Goal: Information Seeking & Learning: Learn about a topic

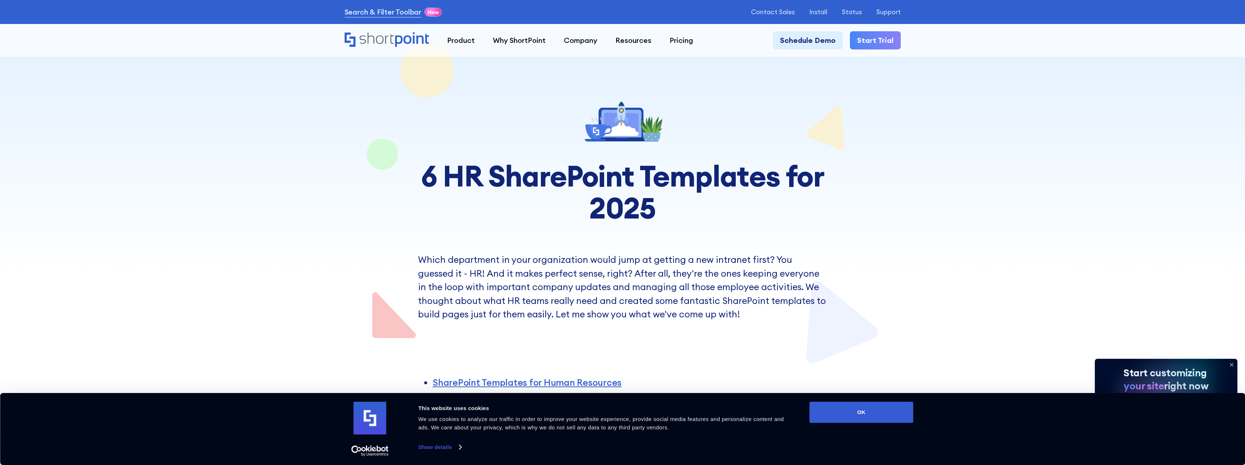
drag, startPoint x: 879, startPoint y: 417, endPoint x: 649, endPoint y: 344, distance: 241.2
click at [879, 417] on button "OK" at bounding box center [862, 412] width 104 height 21
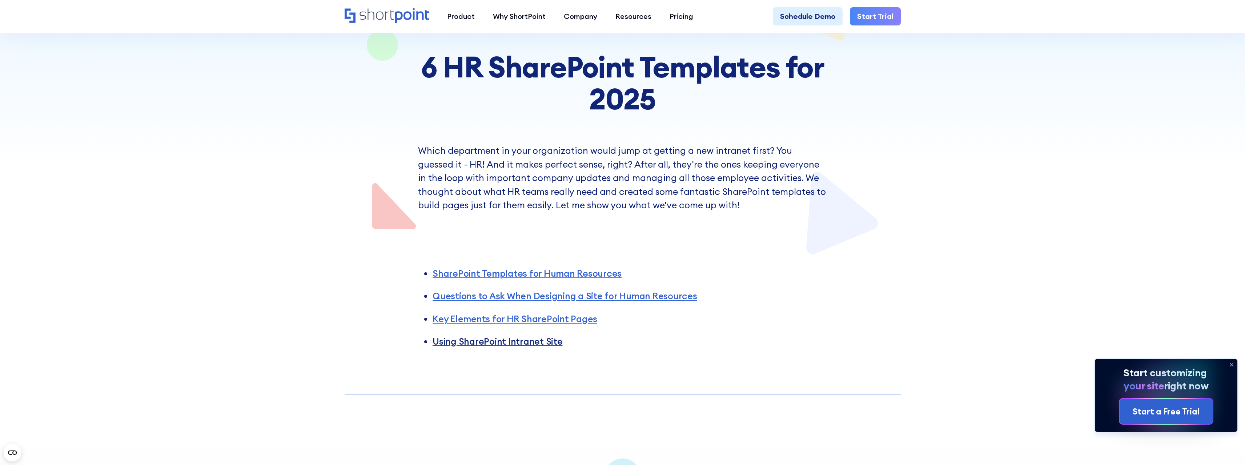
click at [511, 342] on link "Using SharePoint Intranet Site" at bounding box center [498, 342] width 130 height 12
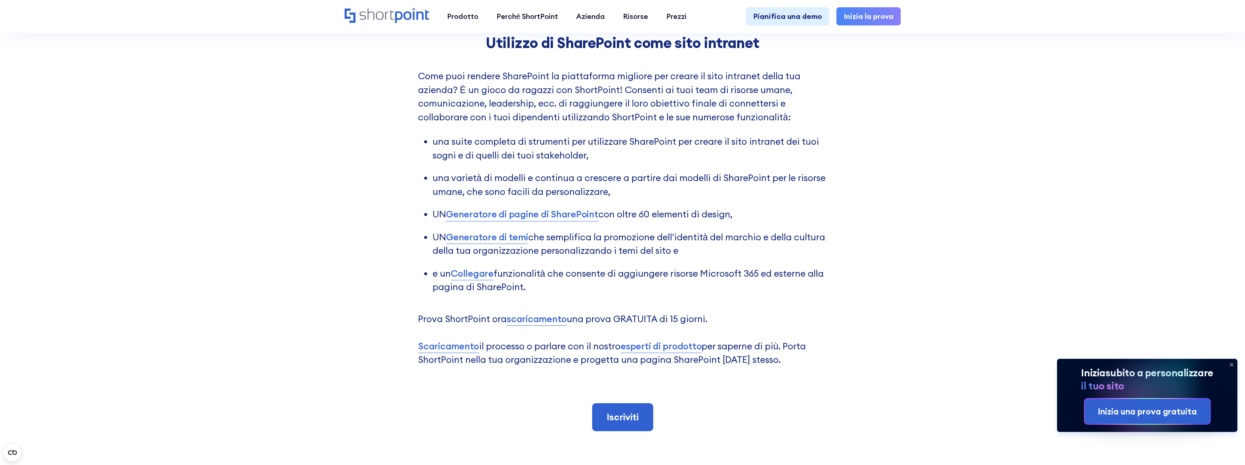
scroll to position [2809, 0]
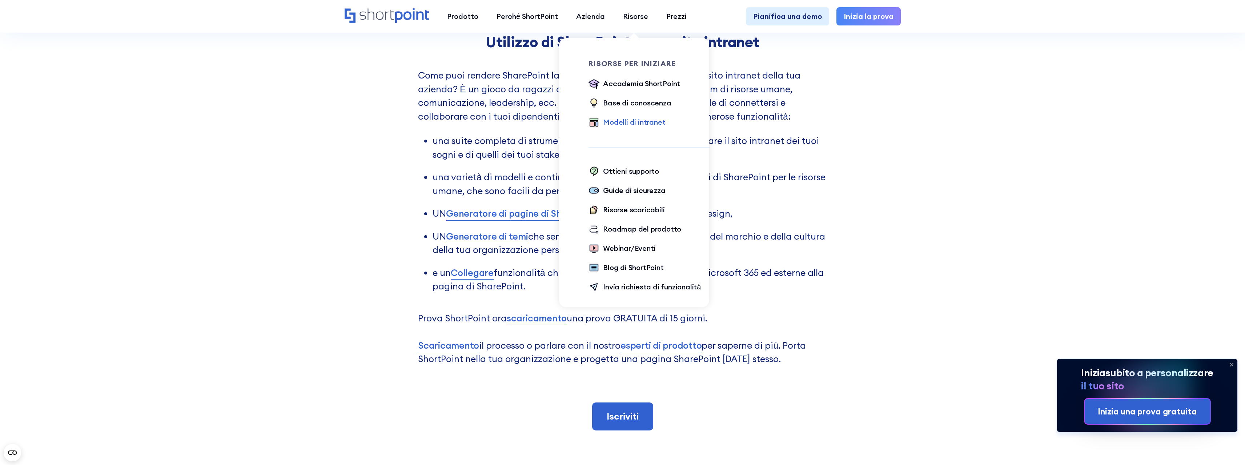
click at [641, 123] on font "Modelli di intranet" at bounding box center [634, 121] width 62 height 9
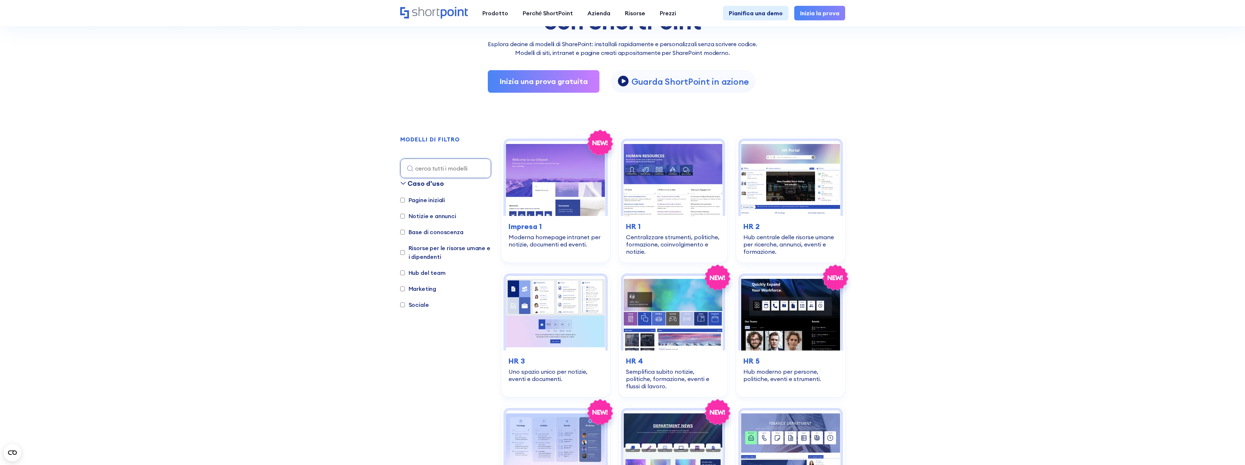
scroll to position [182, 0]
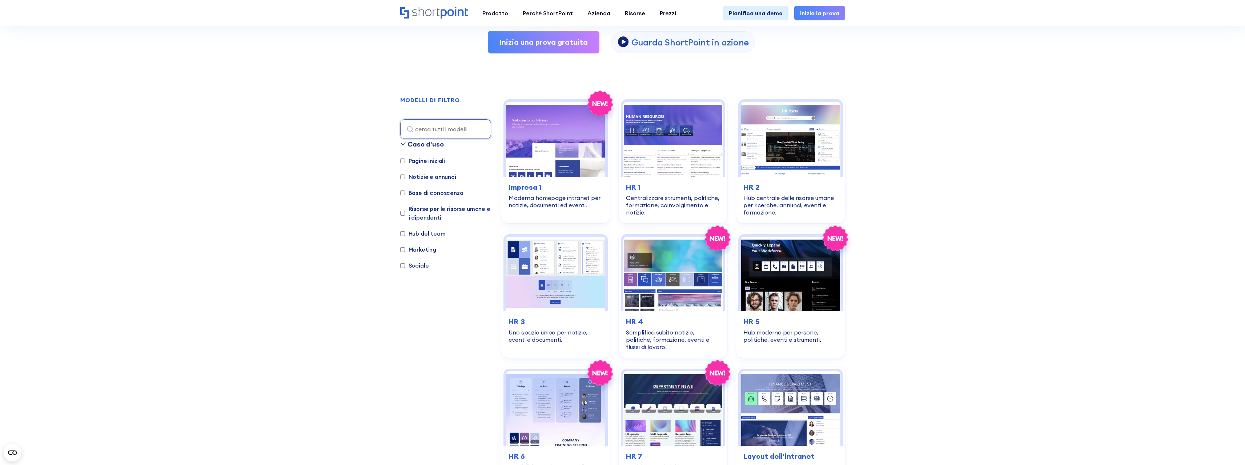
click at [405, 235] on label "Hub del team" at bounding box center [422, 233] width 45 height 9
click at [405, 235] on input "Hub del team" at bounding box center [402, 233] width 5 height 5
checkbox input "true"
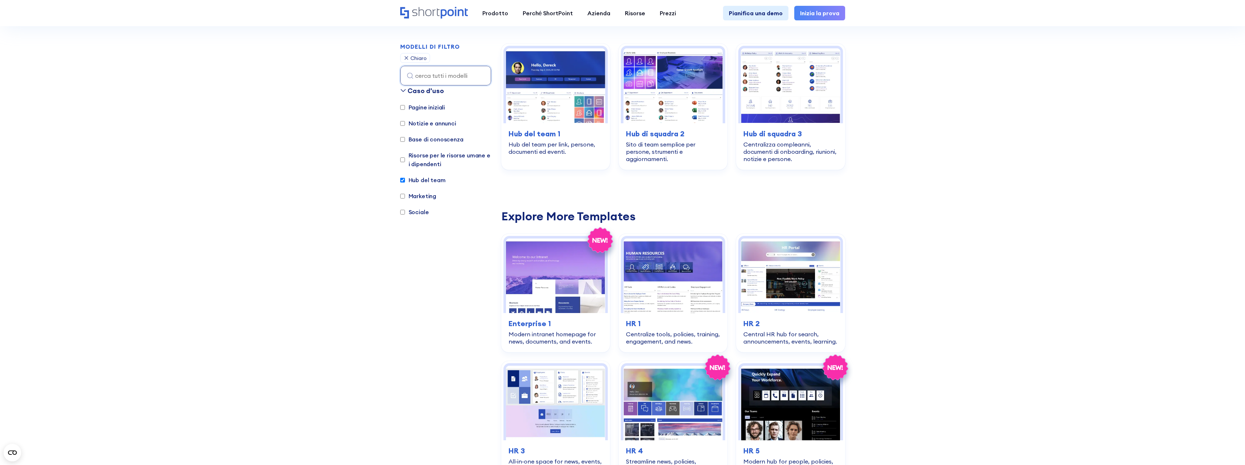
scroll to position [243, 0]
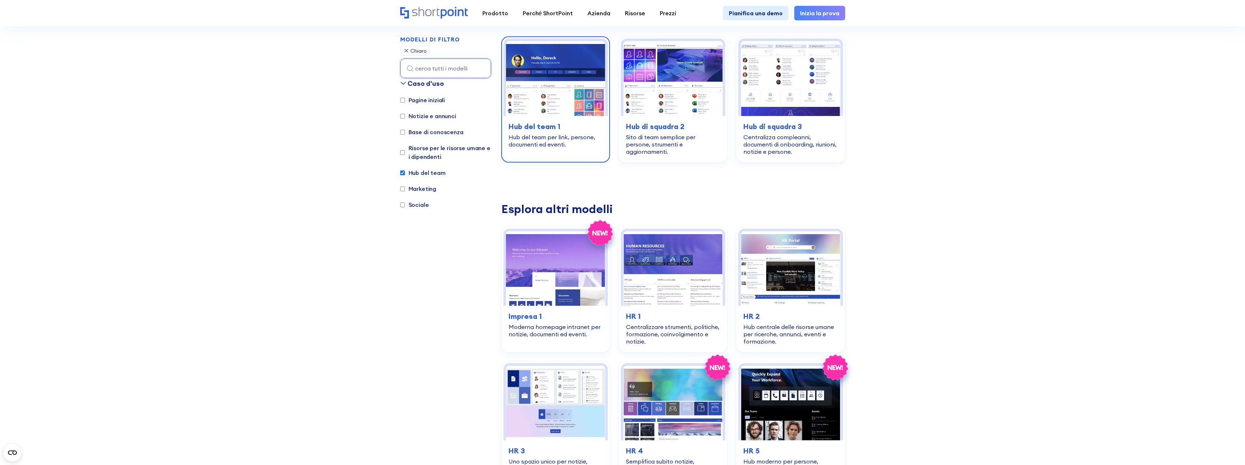
click at [541, 90] on img at bounding box center [555, 78] width 99 height 75
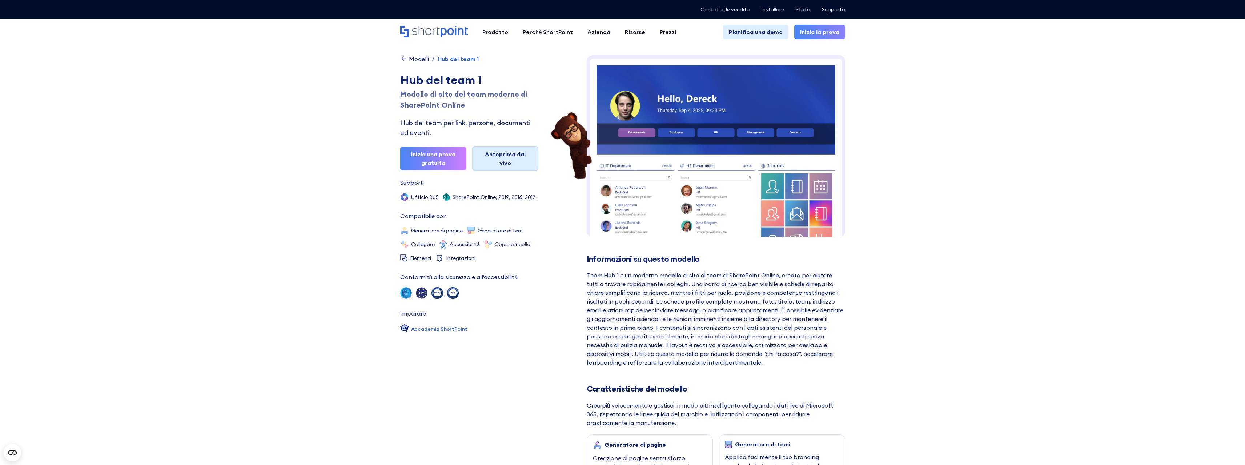
click at [511, 162] on link "Anteprima dal vivo" at bounding box center [505, 158] width 66 height 25
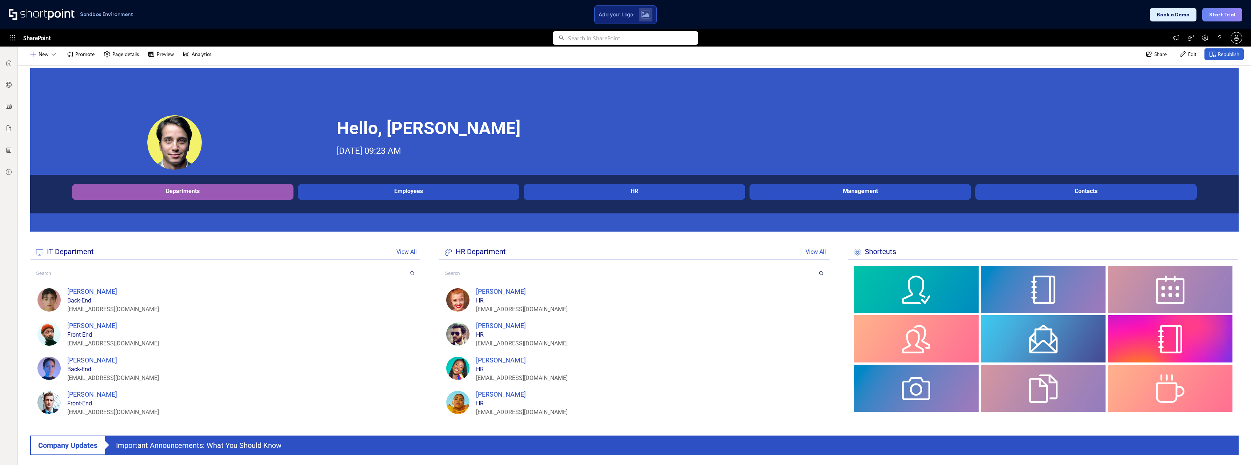
scroll to position [8, 0]
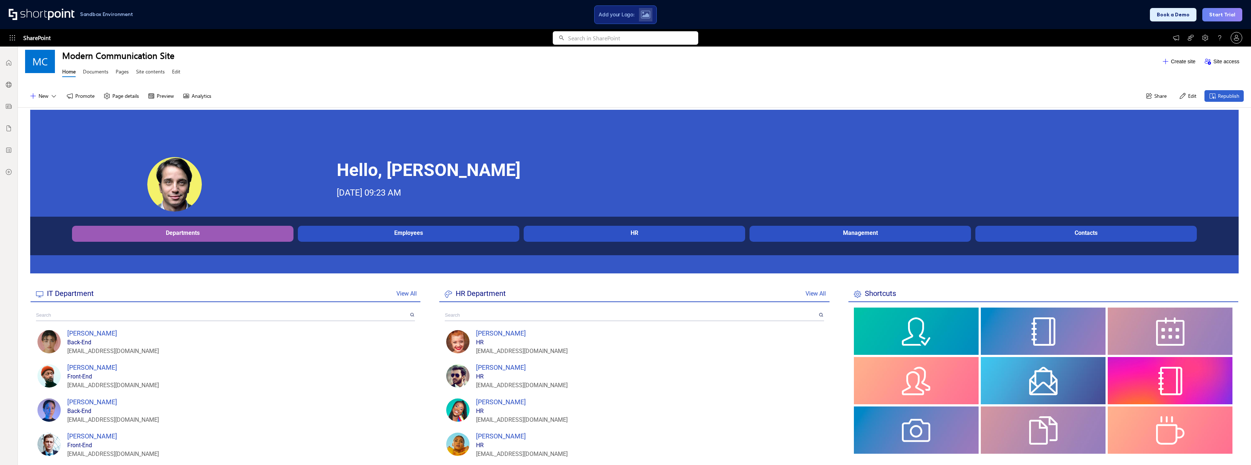
click at [406, 235] on div "Employees" at bounding box center [409, 232] width 218 height 7
click at [662, 230] on div "HR" at bounding box center [634, 232] width 218 height 7
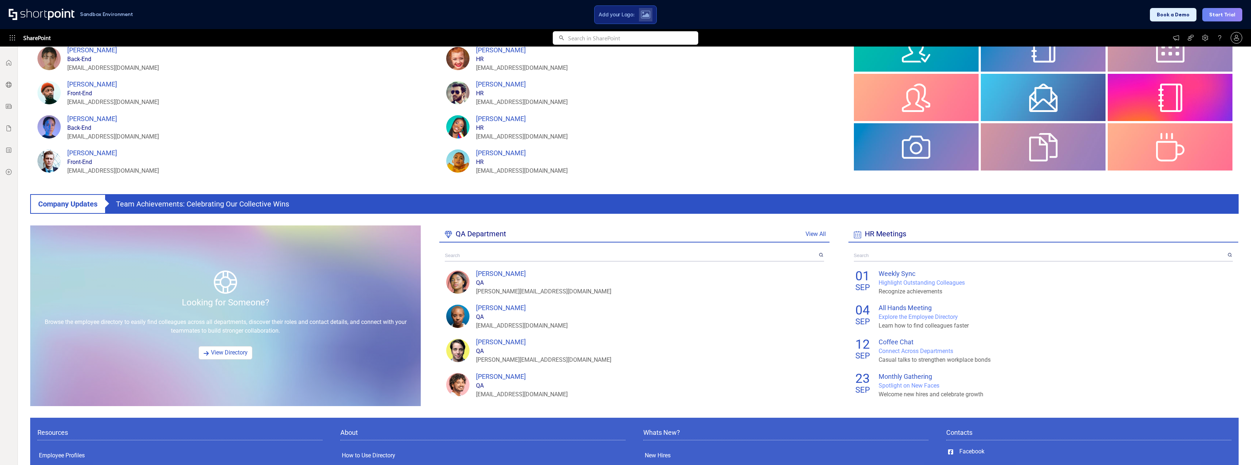
scroll to position [227, 0]
